Goal: Task Accomplishment & Management: Use online tool/utility

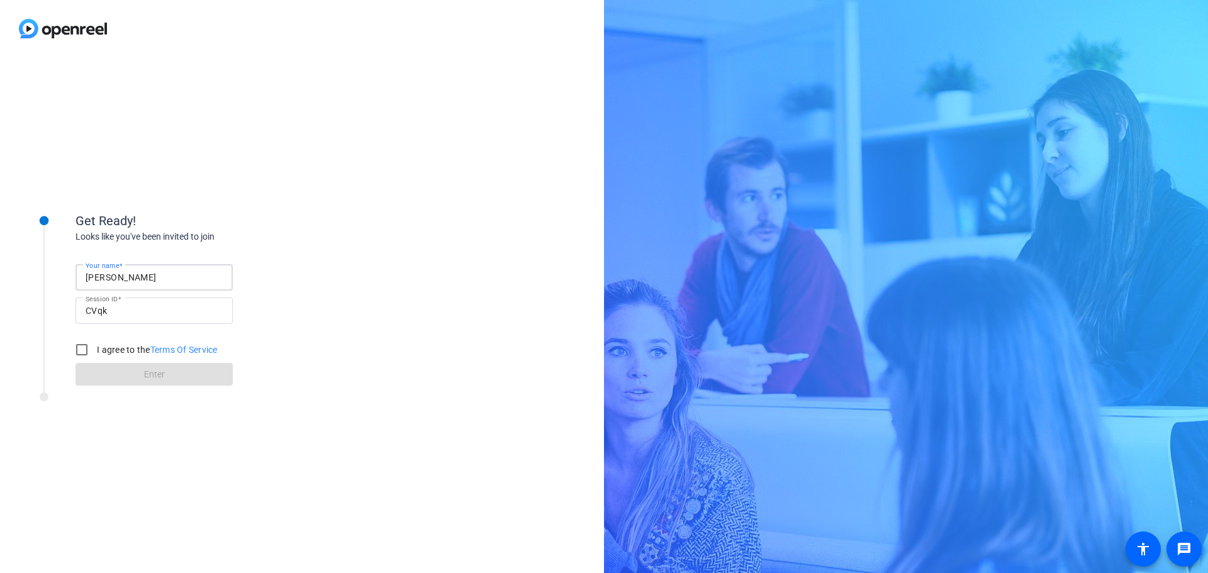
drag, startPoint x: 168, startPoint y: 270, endPoint x: 0, endPoint y: 249, distance: 169.2
click at [0, 249] on div "Get Ready! Looks like you've been invited to join Your name Alicia Andera Sessi…" at bounding box center [302, 315] width 604 height 516
type input "[PERSON_NAME]"
click at [84, 353] on input "I agree to the Terms Of Service" at bounding box center [81, 349] width 25 height 25
checkbox input "true"
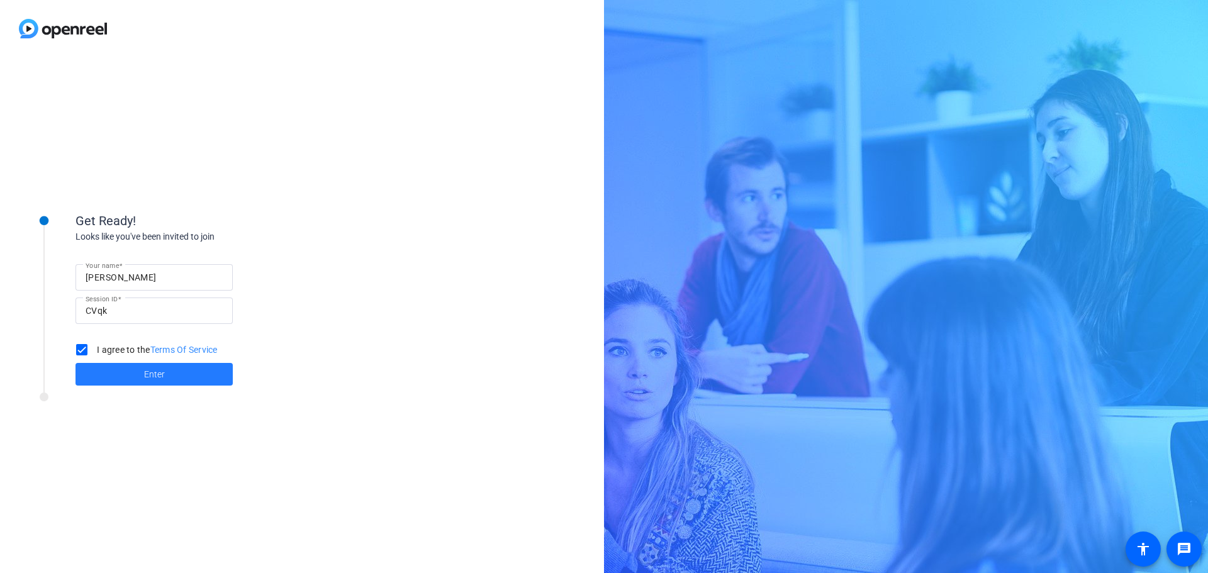
click at [109, 369] on span at bounding box center [153, 374] width 157 height 30
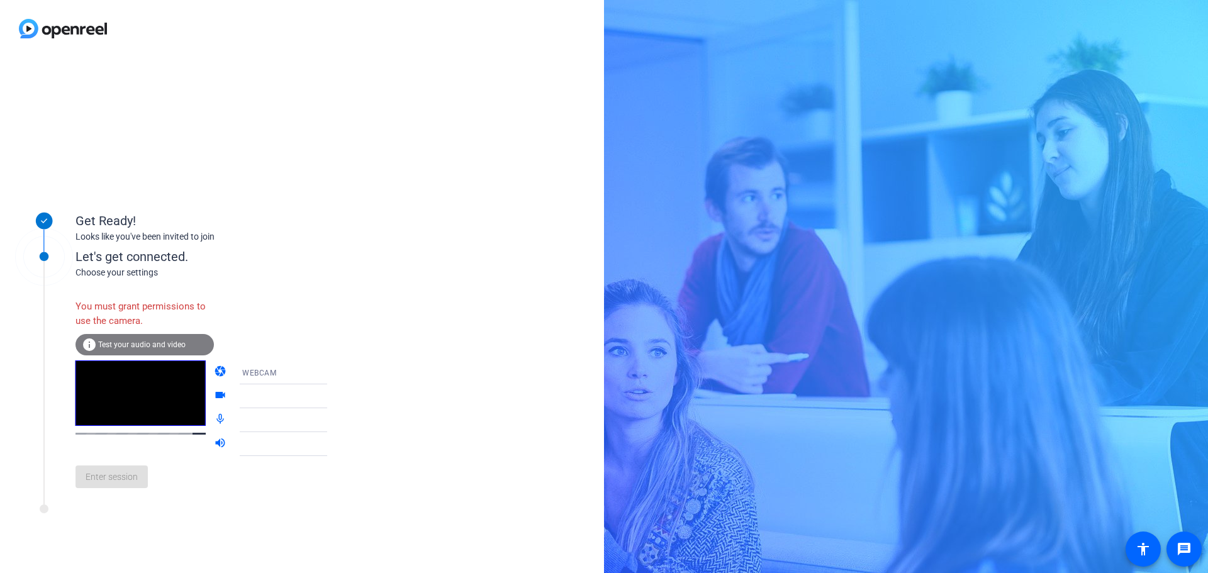
click at [269, 400] on div at bounding box center [289, 396] width 94 height 15
click at [332, 397] on icon at bounding box center [339, 396] width 15 height 15
click at [84, 338] on mat-icon "info" at bounding box center [89, 344] width 15 height 15
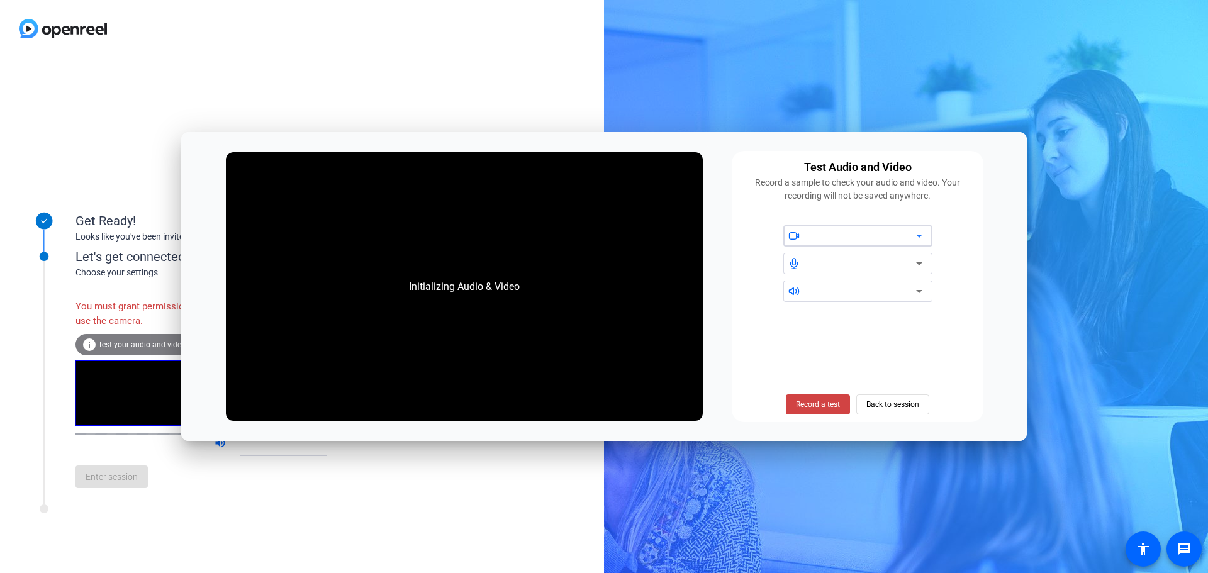
click at [858, 231] on div at bounding box center [862, 235] width 107 height 15
click at [925, 262] on icon at bounding box center [918, 263] width 15 height 15
click at [823, 404] on span "Record a test" at bounding box center [818, 404] width 44 height 11
click at [921, 233] on icon at bounding box center [918, 235] width 15 height 15
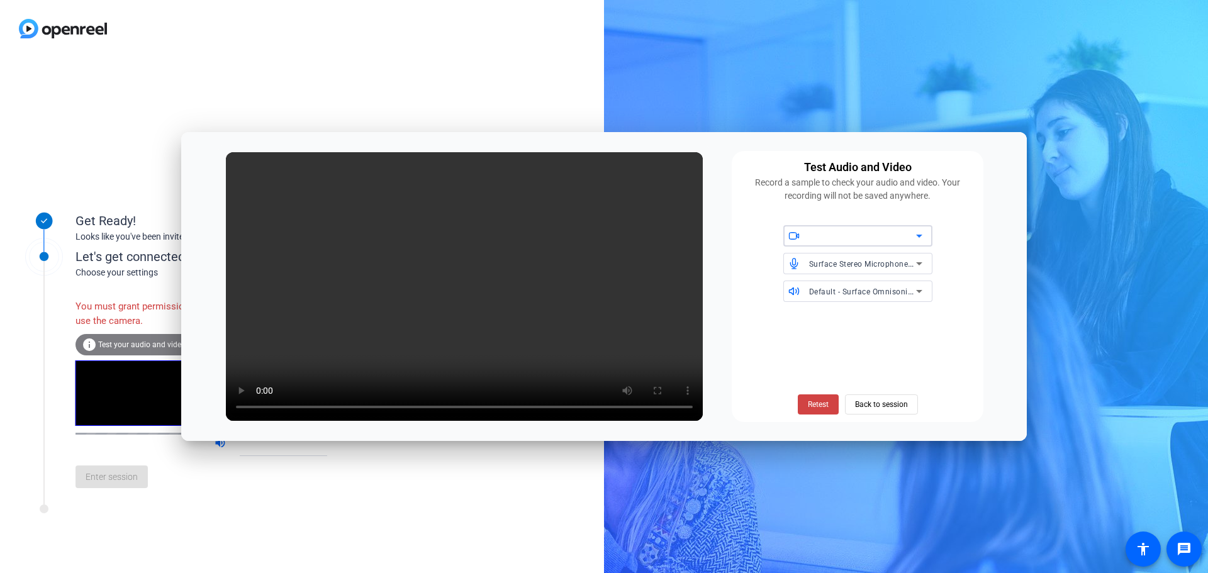
click at [917, 243] on icon at bounding box center [918, 235] width 15 height 15
click at [814, 410] on span at bounding box center [817, 404] width 41 height 30
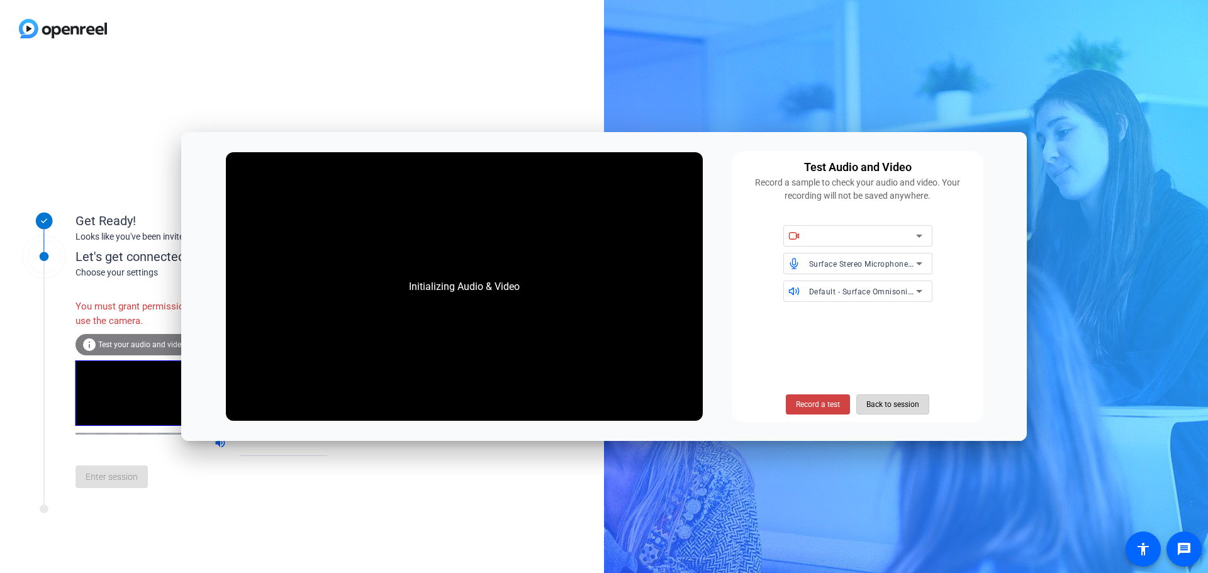
click at [894, 401] on span "Back to session" at bounding box center [892, 404] width 53 height 24
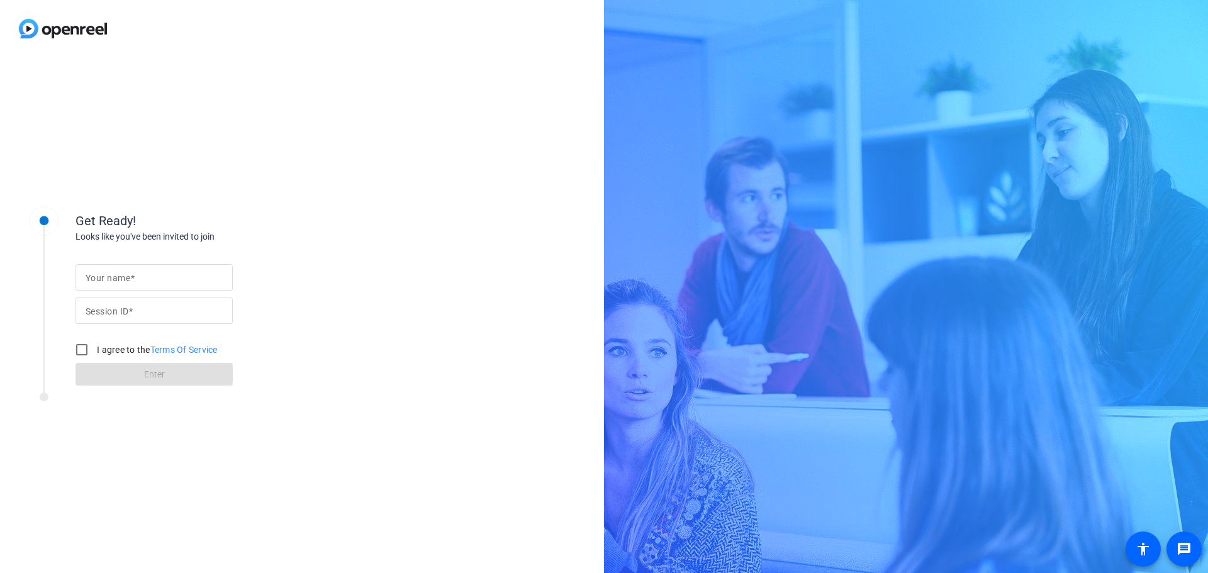
click at [107, 279] on mat-label "Your name" at bounding box center [108, 278] width 45 height 10
click at [107, 279] on input "Your name" at bounding box center [154, 277] width 137 height 15
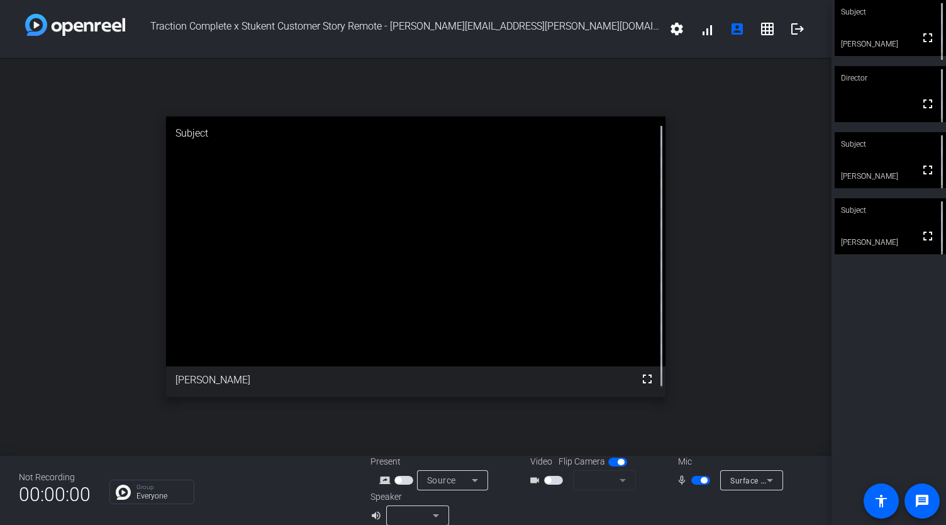
click at [858, 43] on video at bounding box center [890, 28] width 111 height 56
click at [618, 480] on mat-form-field at bounding box center [604, 480] width 63 height 20
click at [556, 480] on span "button" at bounding box center [553, 479] width 19 height 9
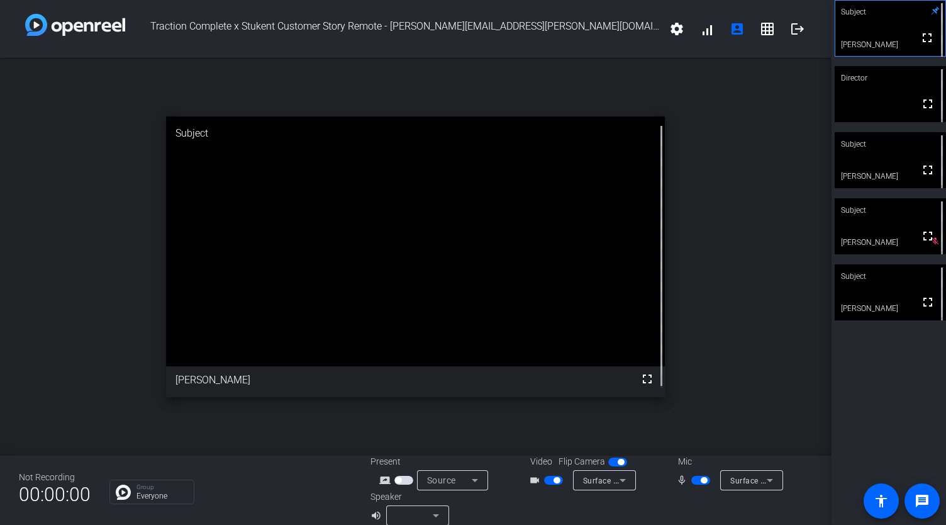
drag, startPoint x: 926, startPoint y: 304, endPoint x: 877, endPoint y: 394, distance: 102.4
click at [926, 304] on mat-icon "fullscreen" at bounding box center [927, 301] width 15 height 15
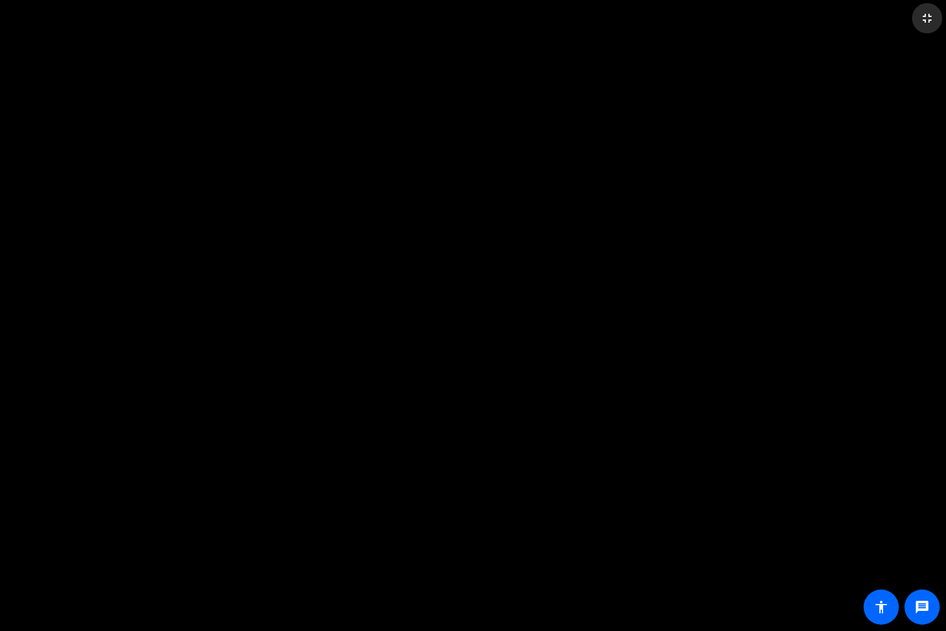
click at [926, 18] on mat-icon "fullscreen_exit" at bounding box center [926, 18] width 15 height 15
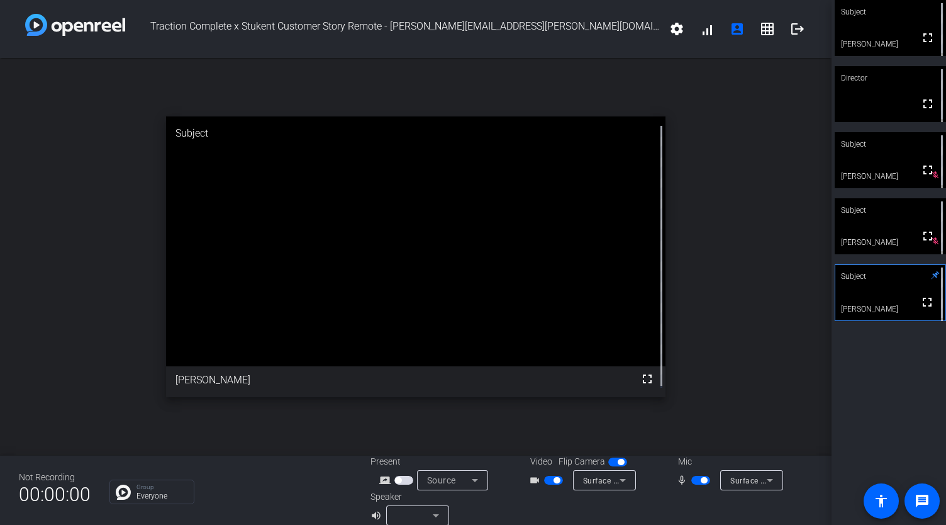
click at [692, 477] on span "button" at bounding box center [700, 479] width 19 height 9
click at [696, 481] on span "button" at bounding box center [700, 479] width 19 height 9
click at [692, 482] on span "button" at bounding box center [700, 479] width 19 height 9
click at [694, 473] on mat-slide-toggle at bounding box center [701, 479] width 21 height 13
click at [694, 479] on span "button" at bounding box center [700, 479] width 19 height 9
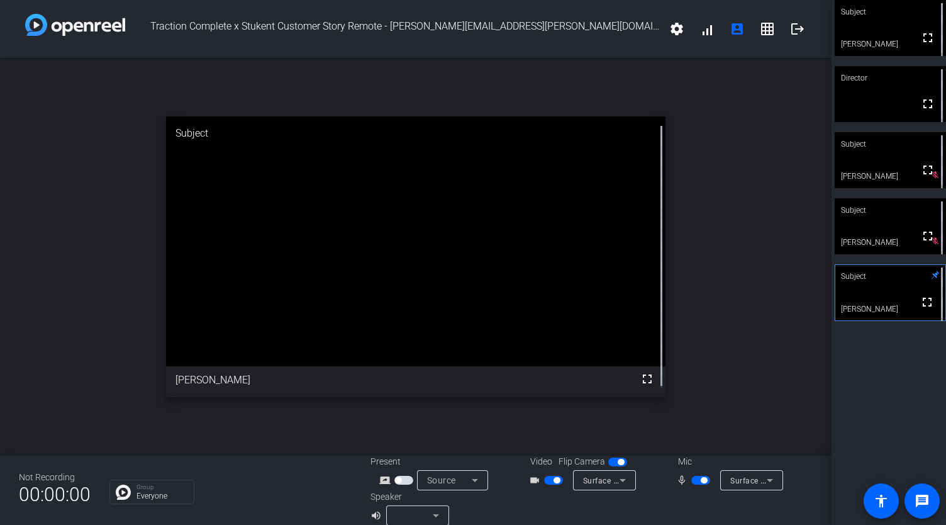
click at [701, 482] on span "button" at bounding box center [704, 480] width 6 height 6
click at [547, 480] on span "button" at bounding box center [553, 479] width 19 height 9
click at [698, 482] on span "button" at bounding box center [700, 479] width 19 height 9
click at [696, 477] on span "button" at bounding box center [700, 479] width 19 height 9
click at [696, 476] on span "button" at bounding box center [700, 479] width 19 height 9
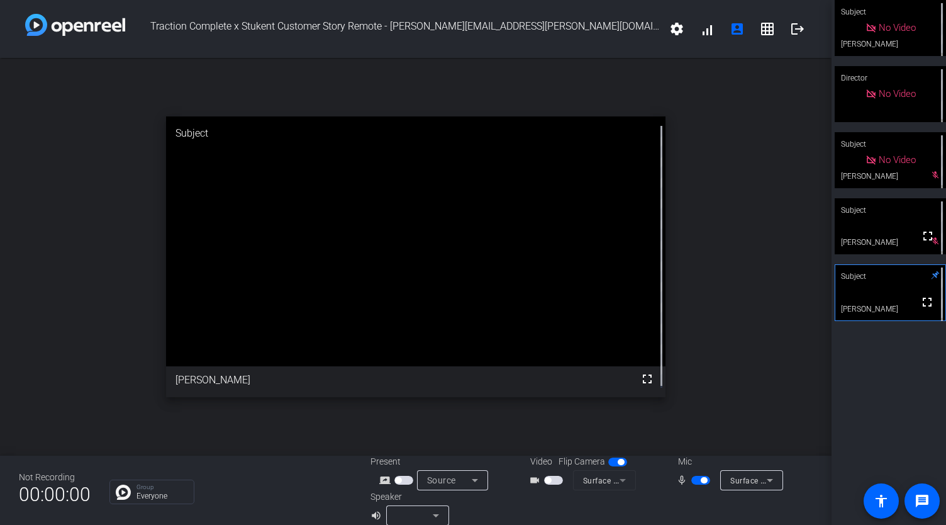
click at [692, 479] on span "button" at bounding box center [700, 479] width 19 height 9
click at [696, 482] on span "button" at bounding box center [700, 479] width 19 height 9
click at [691, 480] on span "button" at bounding box center [700, 479] width 19 height 9
click at [701, 482] on span "button" at bounding box center [700, 479] width 19 height 9
click at [696, 482] on span "button" at bounding box center [700, 479] width 19 height 9
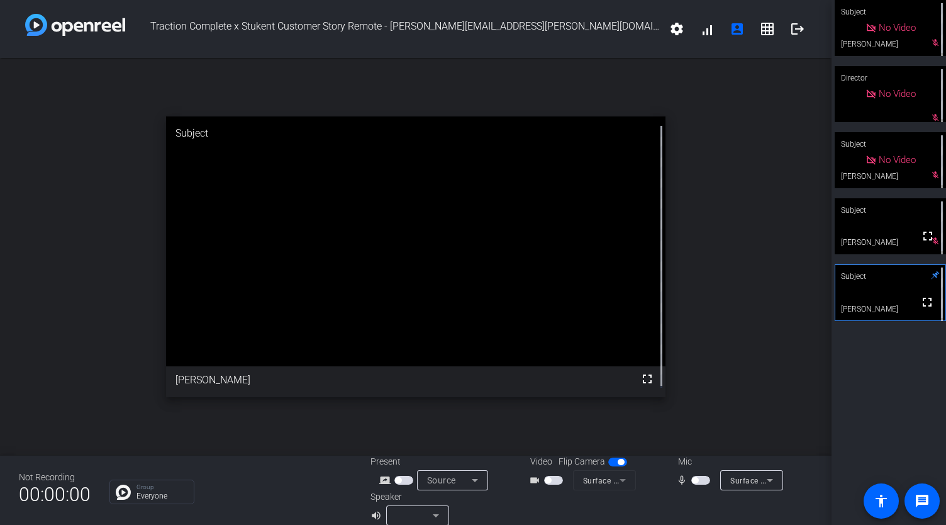
click at [694, 482] on span "button" at bounding box center [700, 479] width 19 height 9
click at [892, 33] on span "No Video" at bounding box center [897, 27] width 37 height 11
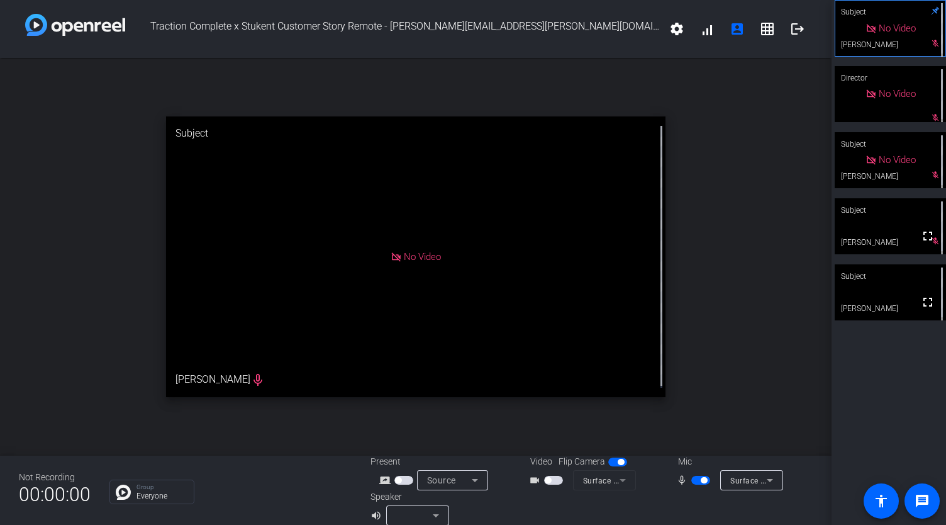
click at [264, 377] on div "No Video" at bounding box center [415, 256] width 499 height 280
drag, startPoint x: 691, startPoint y: 476, endPoint x: 694, endPoint y: 482, distance: 6.5
click at [692, 476] on span "button" at bounding box center [700, 479] width 19 height 9
click at [694, 482] on span "button" at bounding box center [700, 479] width 19 height 9
drag, startPoint x: 679, startPoint y: 466, endPoint x: 679, endPoint y: 487, distance: 20.8
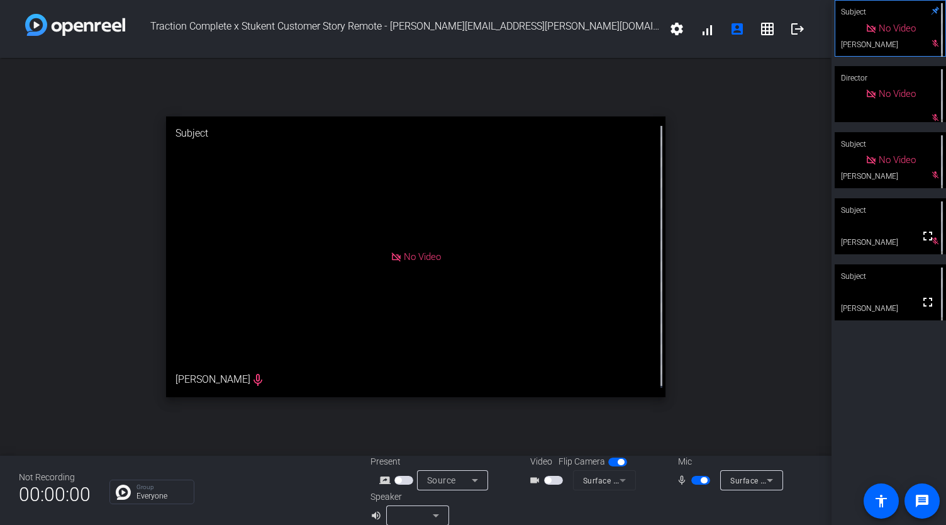
click at [679, 466] on div "Mic" at bounding box center [728, 461] width 126 height 13
click at [694, 484] on span "button" at bounding box center [700, 479] width 19 height 9
click at [737, 480] on span "Surface Stereo Microphones (2- Surface High Definition Audio)" at bounding box center [845, 480] width 230 height 10
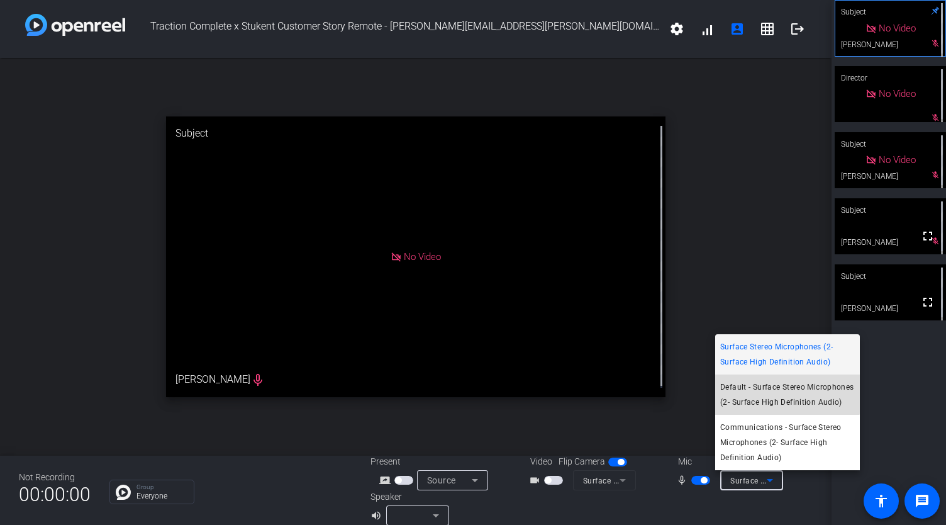
click at [757, 391] on span "Default - Surface Stereo Microphones (2- Surface High Definition Audio)" at bounding box center [787, 394] width 135 height 30
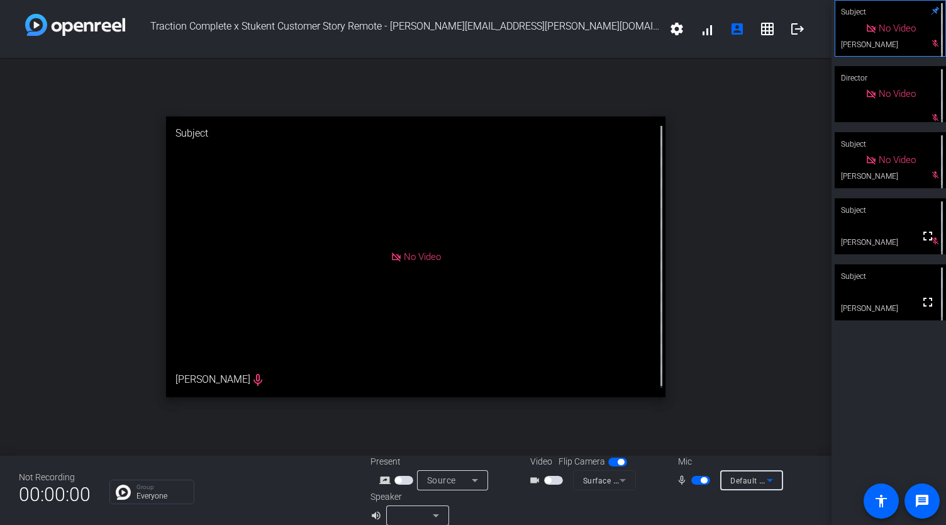
click at [696, 484] on span "button" at bounding box center [700, 479] width 19 height 9
click at [766, 486] on icon at bounding box center [769, 479] width 15 height 15
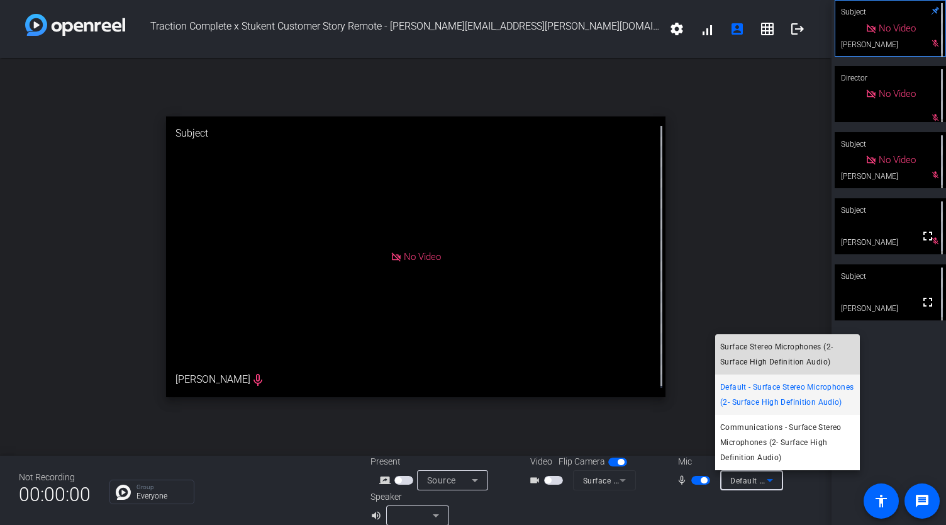
click at [771, 345] on span "Surface Stereo Microphones (2- Surface High Definition Audio)" at bounding box center [787, 354] width 135 height 30
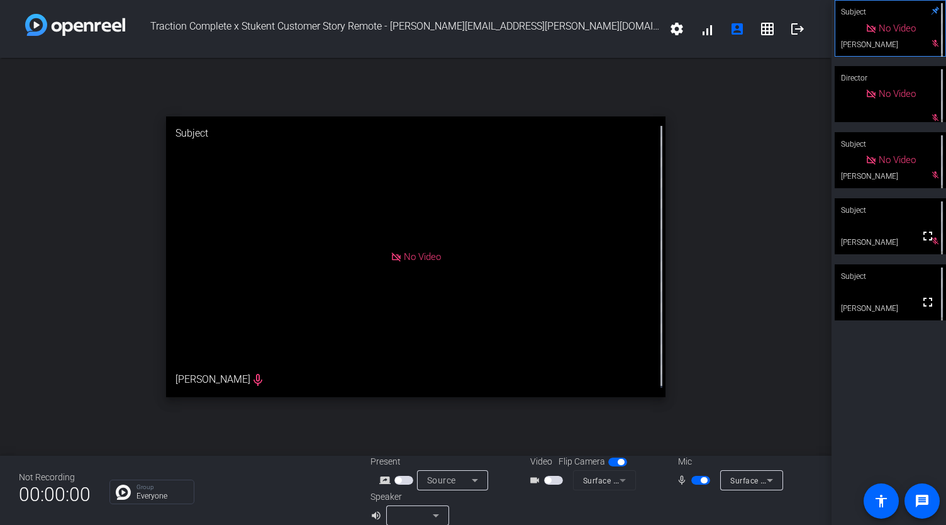
click at [878, 52] on div "No Video" at bounding box center [890, 28] width 110 height 55
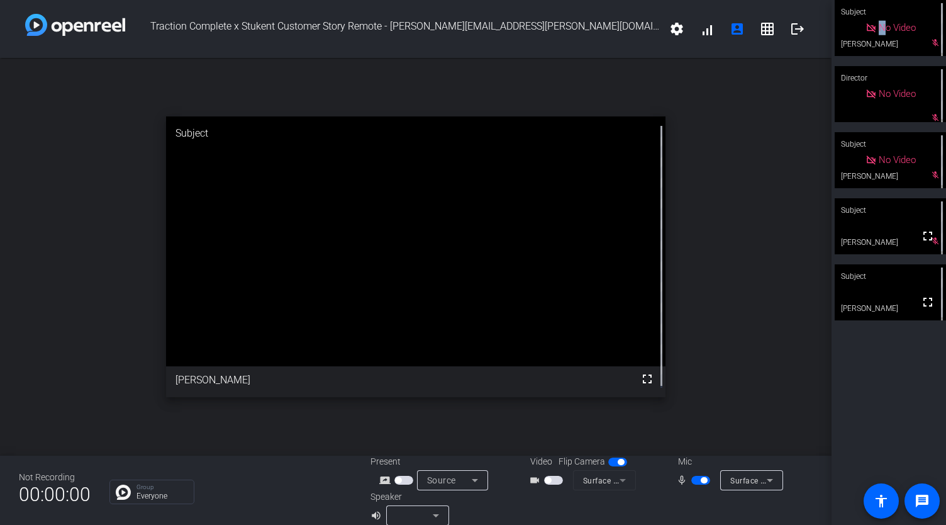
click at [878, 52] on div "No Video" at bounding box center [890, 28] width 111 height 56
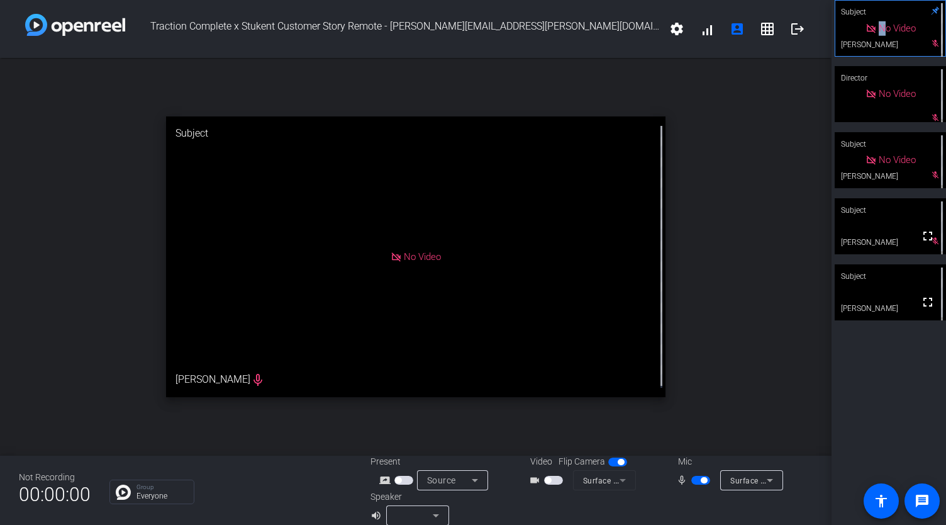
click at [549, 479] on span "button" at bounding box center [553, 479] width 19 height 9
click at [691, 482] on span "button" at bounding box center [700, 479] width 19 height 9
click at [926, 507] on mat-icon "message" at bounding box center [921, 500] width 15 height 15
click at [692, 481] on span "button" at bounding box center [695, 480] width 6 height 6
click at [741, 482] on span "Surface Stereo Microphones (2- Surface High Definition Audio)" at bounding box center [845, 480] width 230 height 10
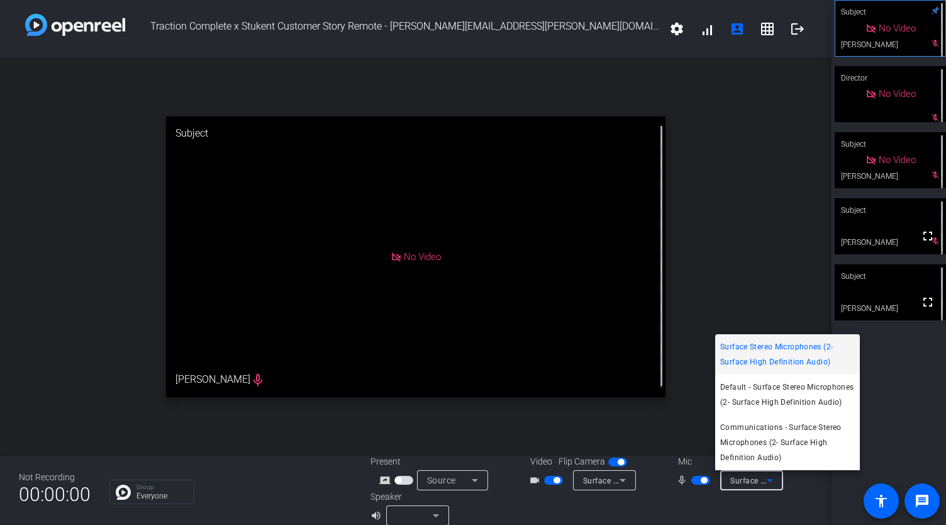
click at [718, 270] on div at bounding box center [473, 262] width 946 height 525
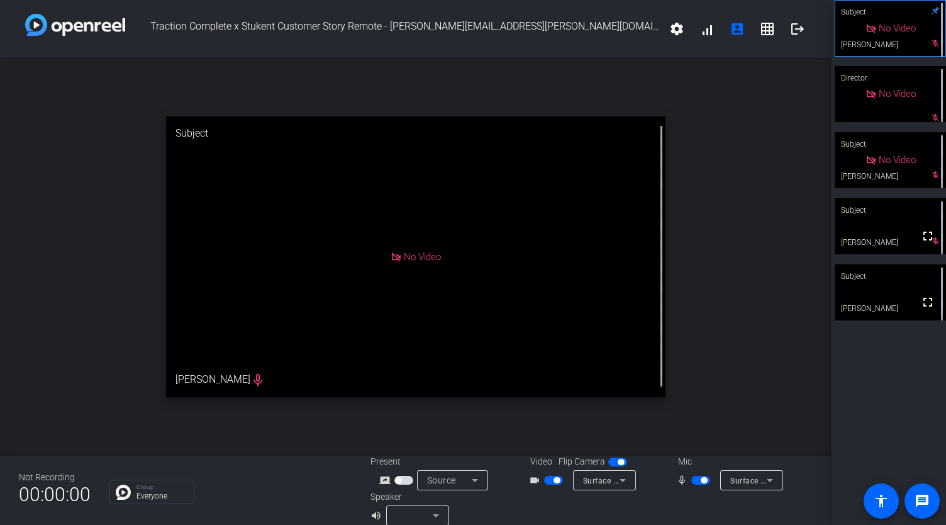
click at [694, 479] on span "button" at bounding box center [700, 479] width 19 height 9
